Goal: Transaction & Acquisition: Download file/media

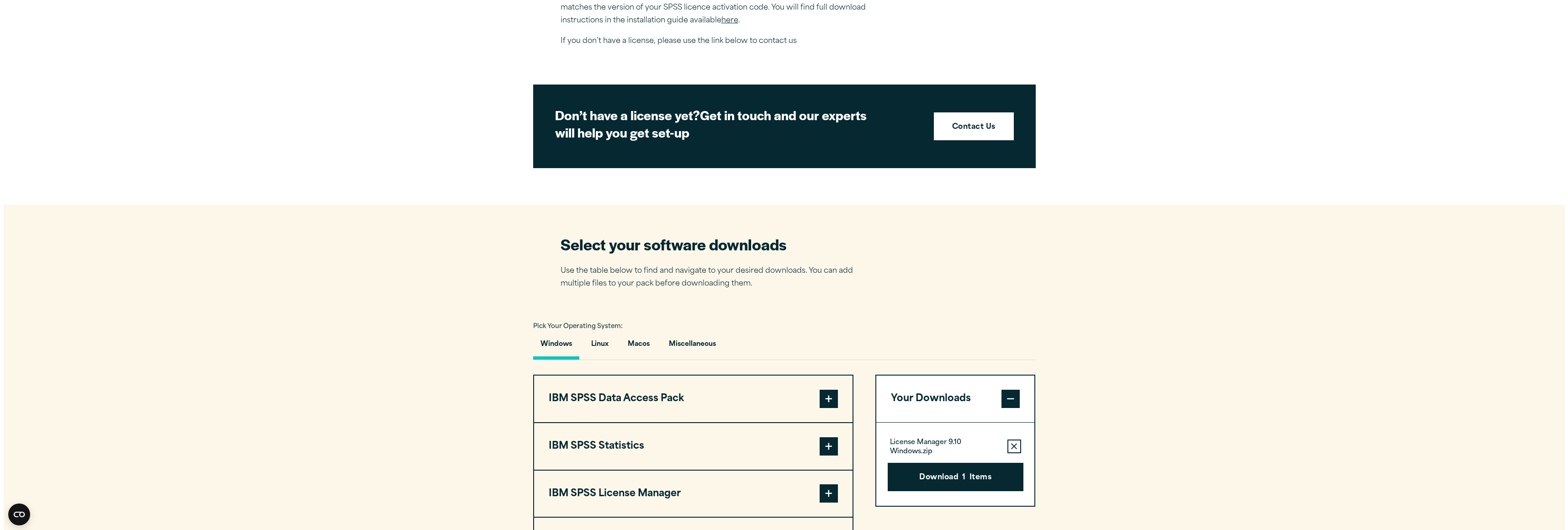
scroll to position [640, 0]
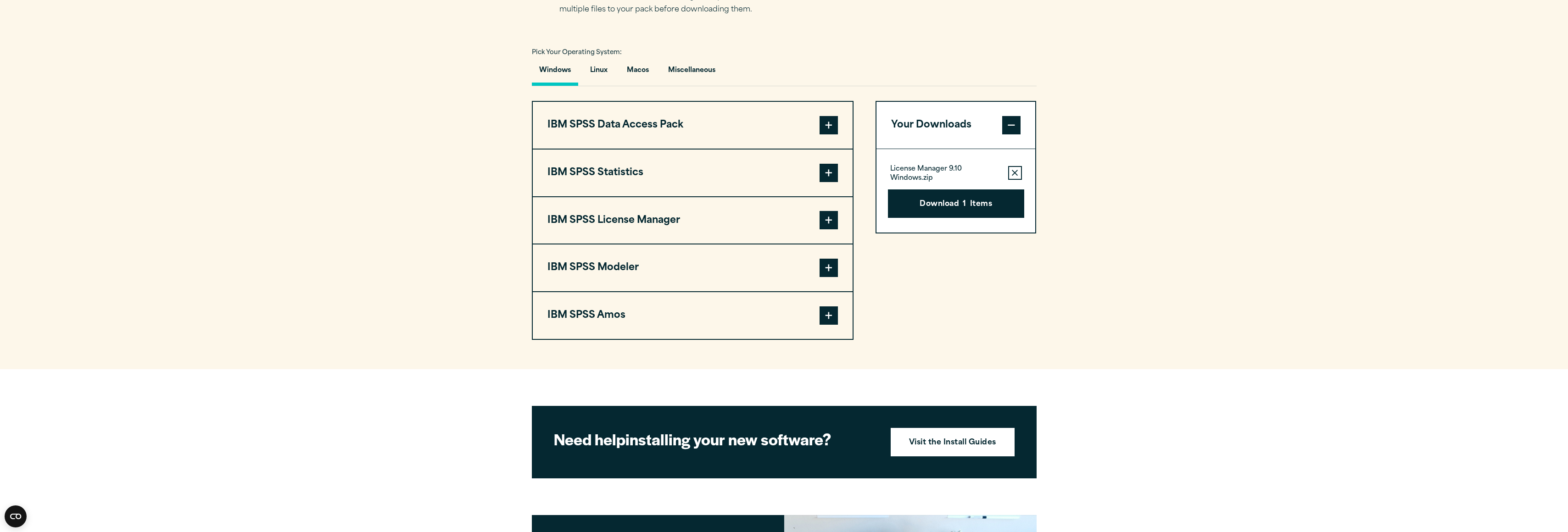
click at [833, 166] on span at bounding box center [829, 173] width 18 height 18
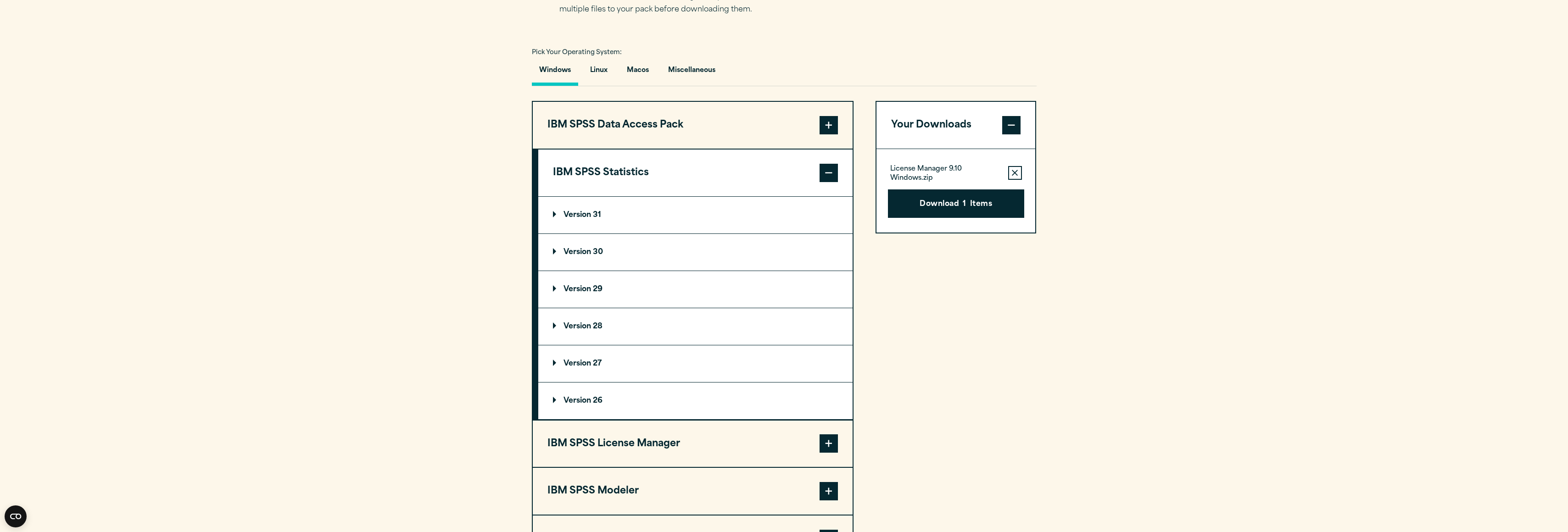
click at [827, 169] on span at bounding box center [829, 173] width 18 height 18
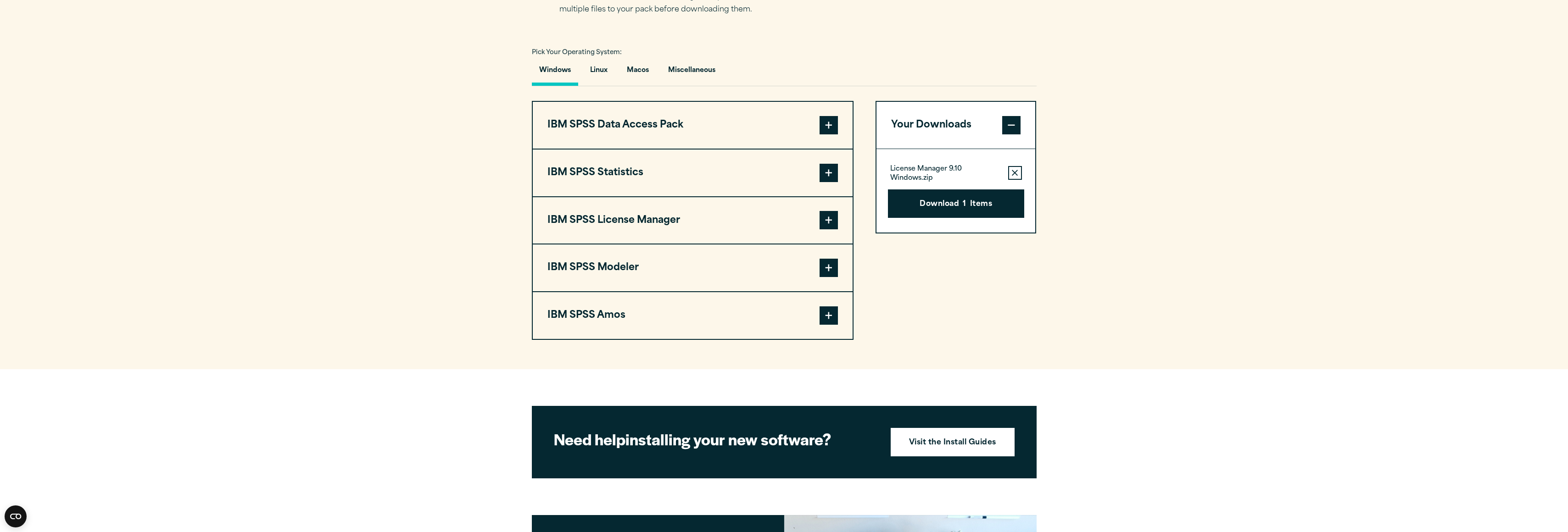
click at [833, 225] on span at bounding box center [829, 220] width 18 height 18
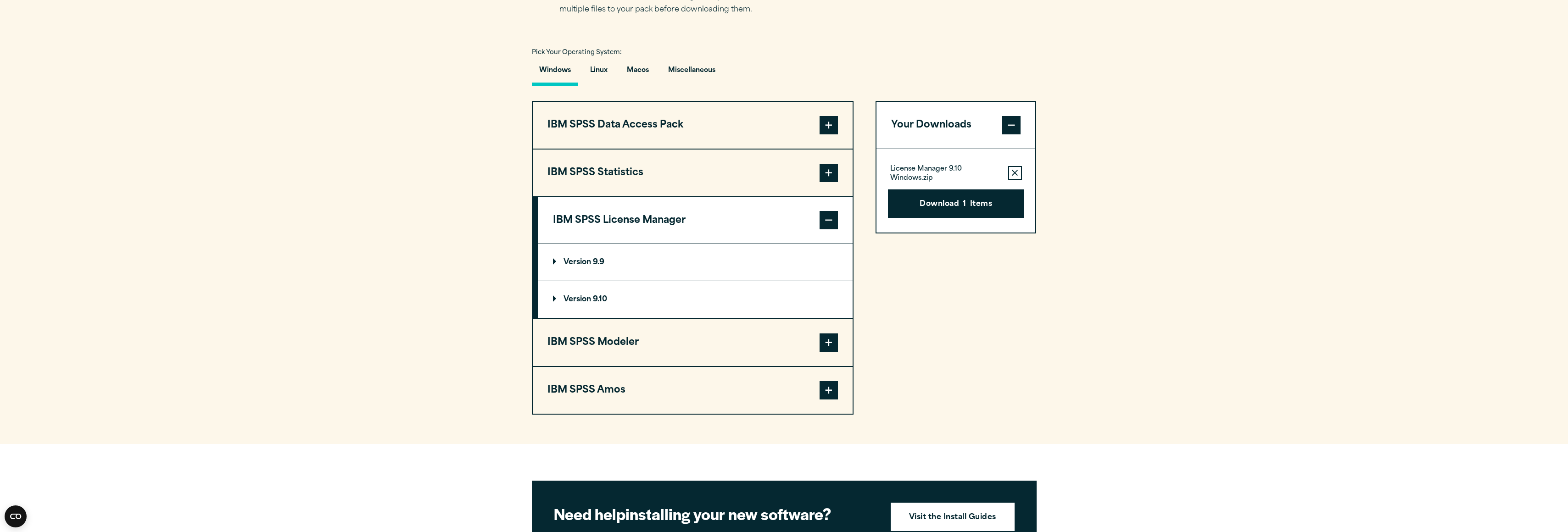
click at [547, 301] on summary "Version 9.10" at bounding box center [695, 299] width 314 height 37
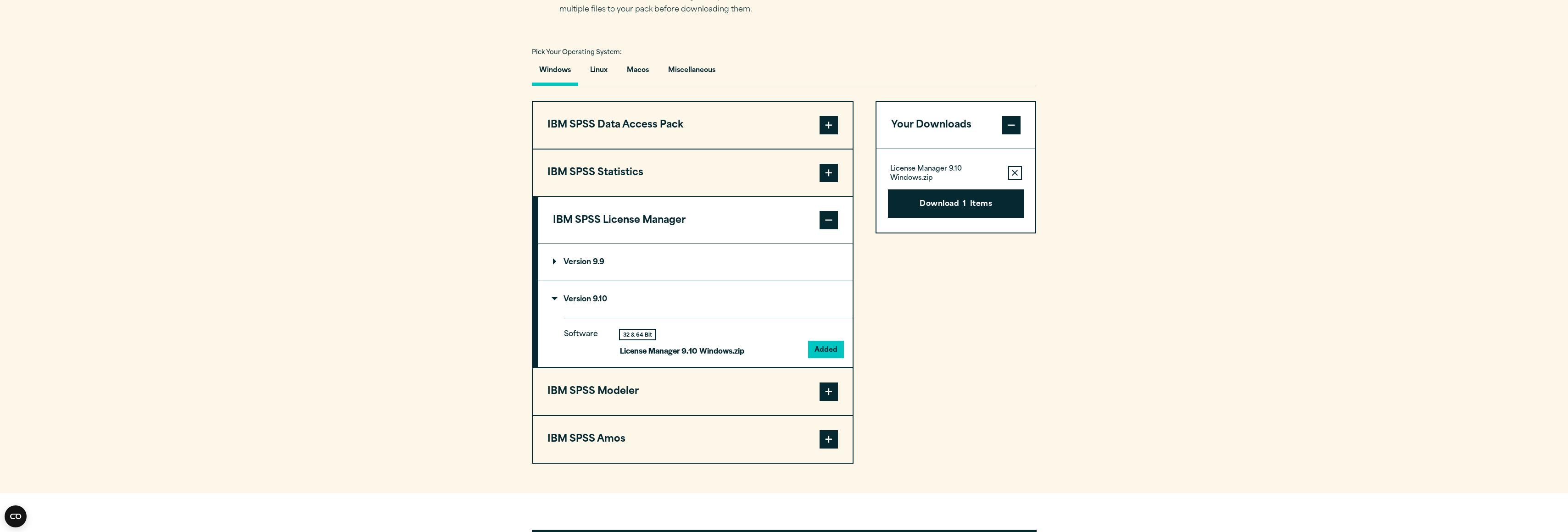
click at [652, 348] on p "License Manager 9.10 Windows.zip" at bounding box center [682, 351] width 124 height 13
click at [948, 204] on button "Download 1 Items" at bounding box center [955, 203] width 136 height 29
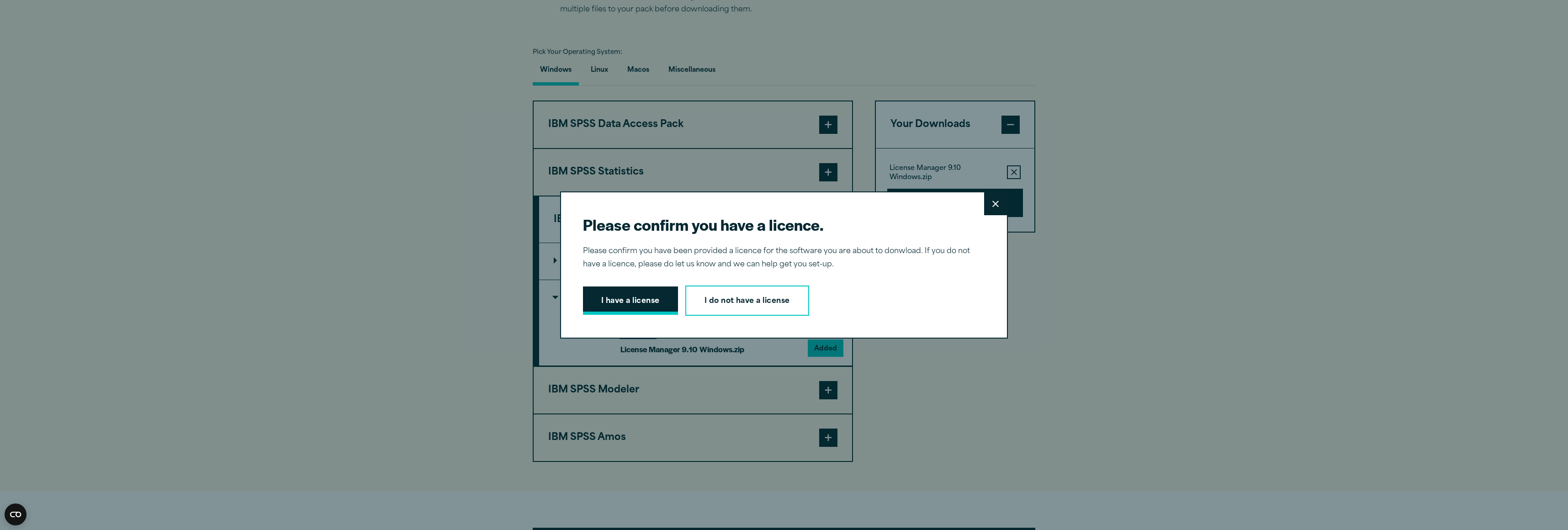
click at [615, 306] on button "I have a license" at bounding box center [631, 301] width 95 height 29
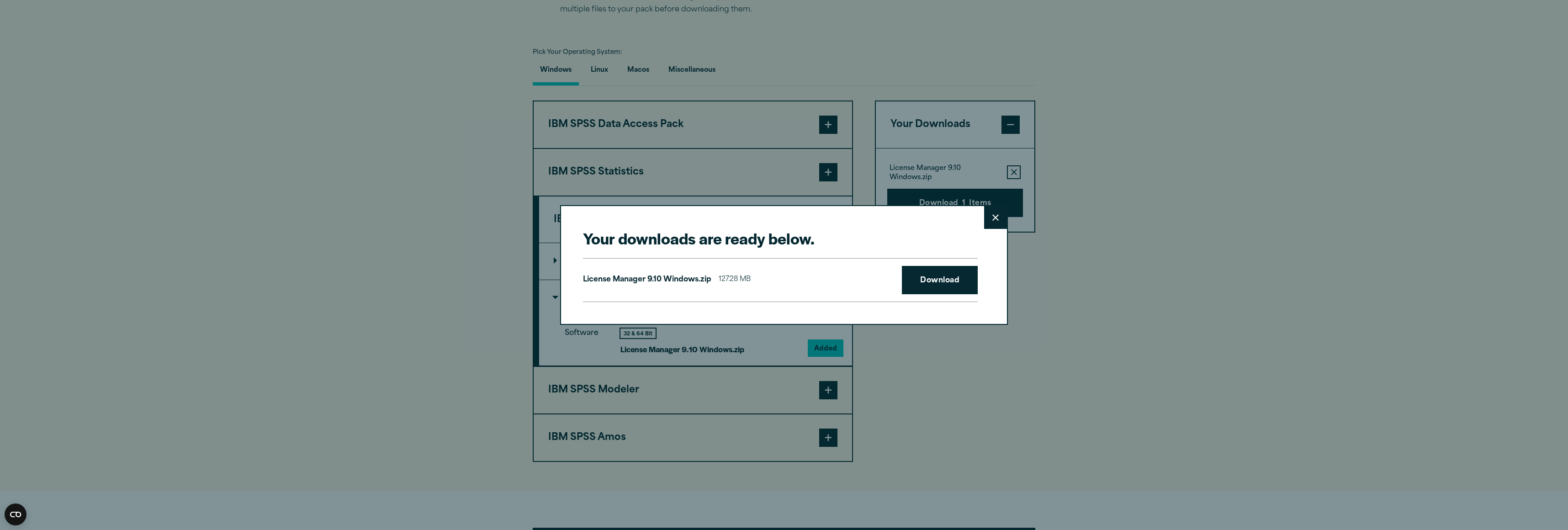
click at [990, 285] on div "Your downloads are ready below. Close License Manager 9.10 Windows.zip 127.28 M…" at bounding box center [784, 265] width 448 height 119
click at [958, 281] on link "Download" at bounding box center [940, 280] width 76 height 29
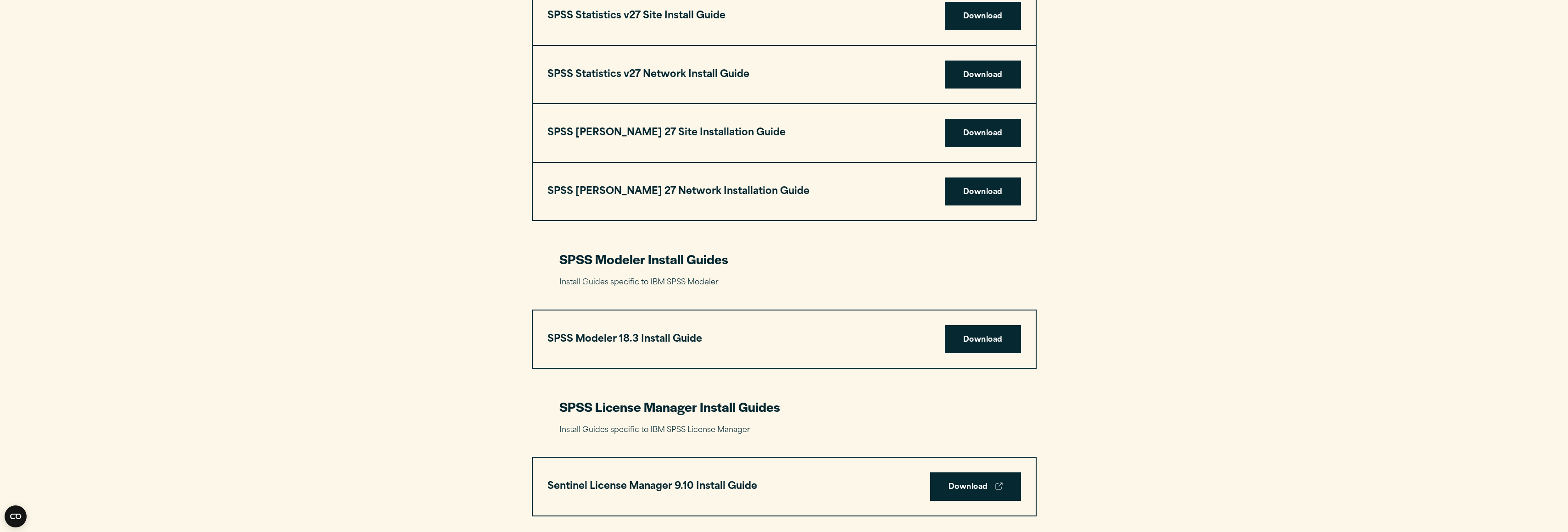
scroll to position [1788, 0]
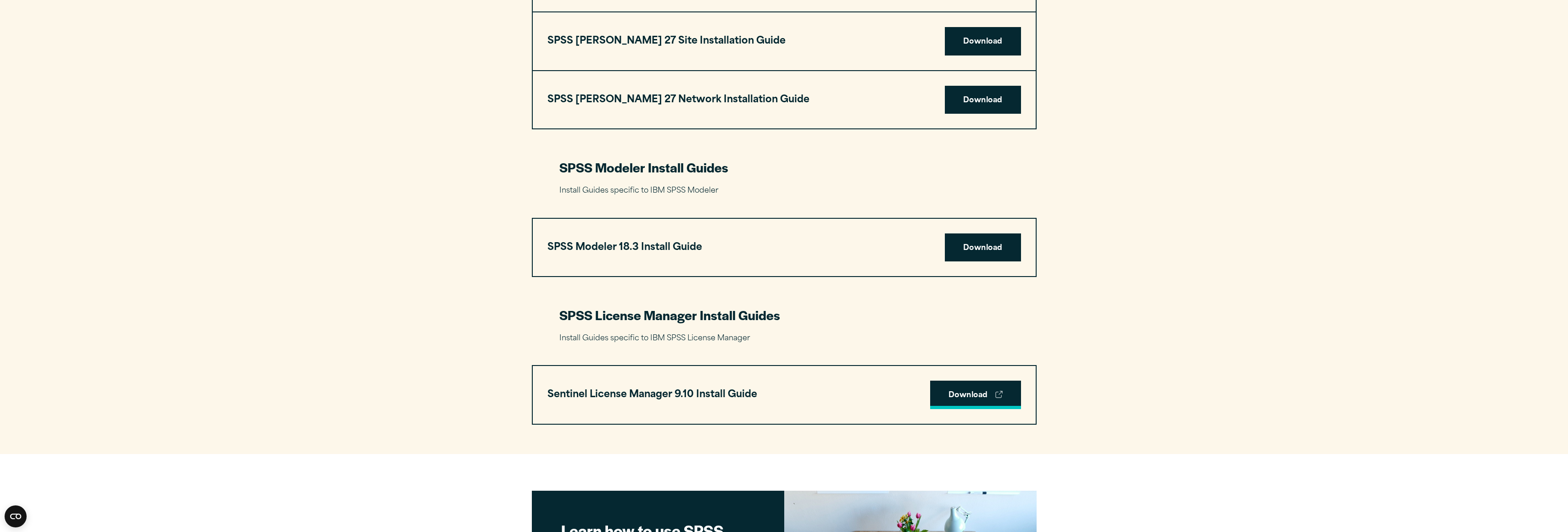
click at [971, 398] on link "Download" at bounding box center [975, 395] width 91 height 29
